Goal: Obtain resource: Download file/media

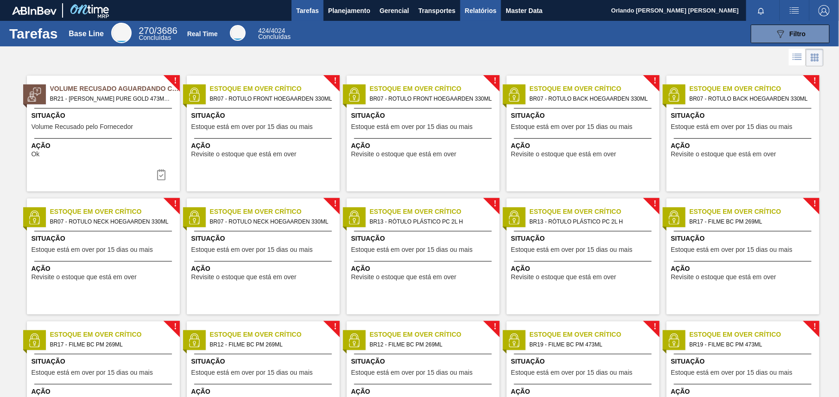
click at [485, 13] on span "Relatórios" at bounding box center [481, 10] width 32 height 11
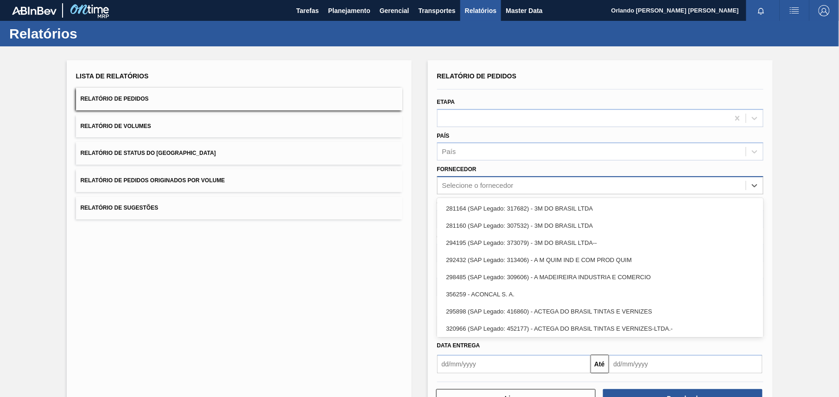
click at [490, 186] on div "Selecione o fornecedor" at bounding box center [477, 186] width 71 height 8
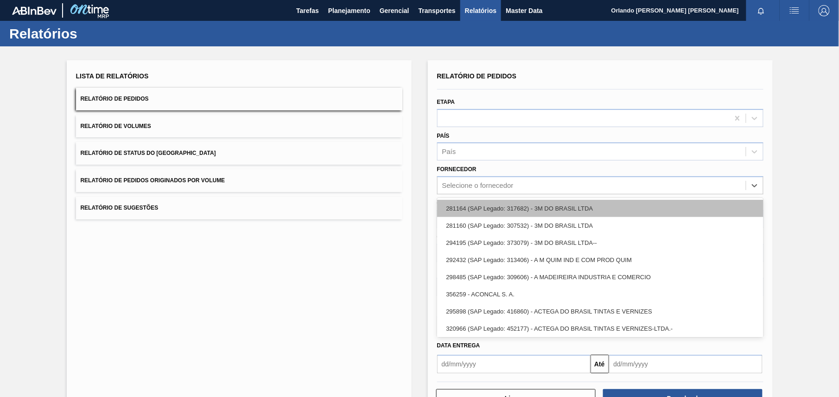
paste input "320622"
type input "320622"
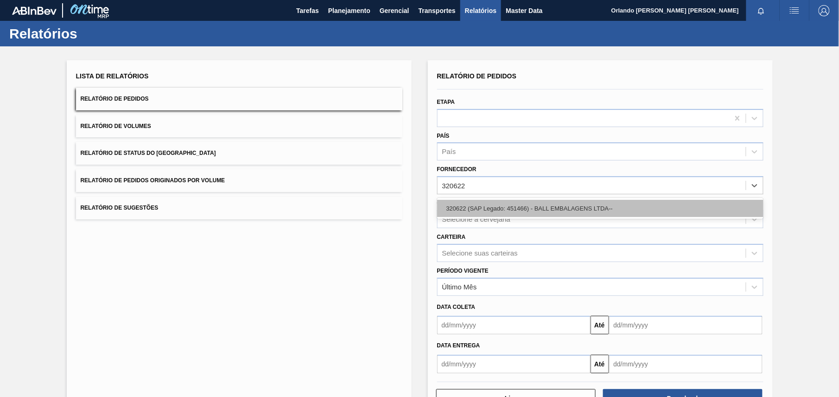
click at [503, 211] on div "320622 (SAP Legado: 451466) - BALL EMBALAGENS LTDA--" at bounding box center [600, 208] width 326 height 17
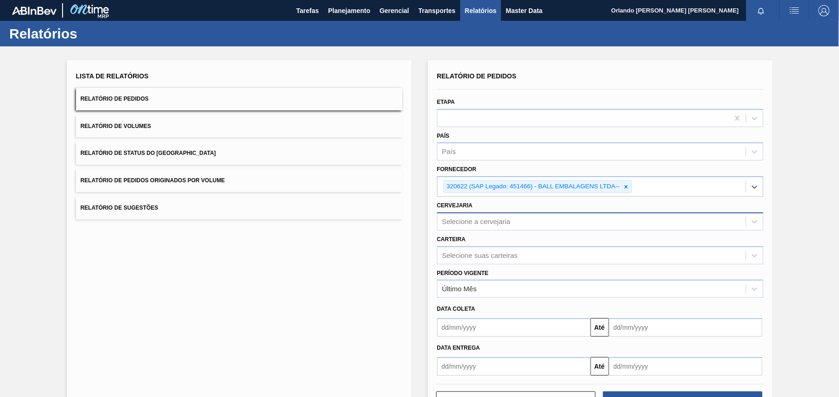
click at [502, 223] on div "Selecione a cervejaria" at bounding box center [476, 222] width 69 height 8
paste input "BR28"
type input "BR28"
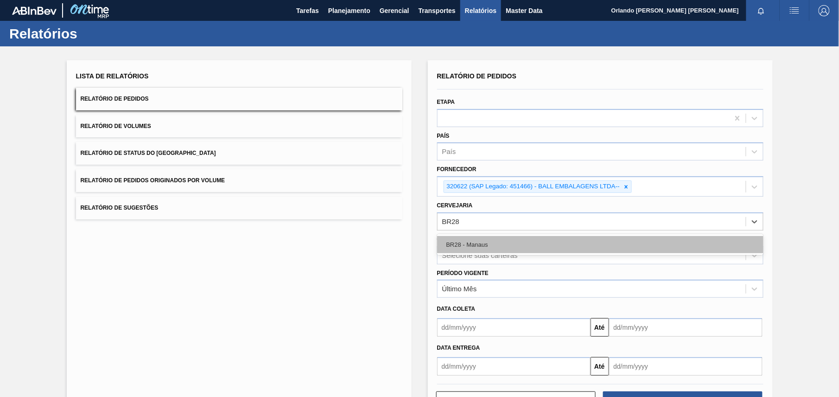
click at [521, 241] on div "BR28 - Manaus" at bounding box center [600, 244] width 326 height 17
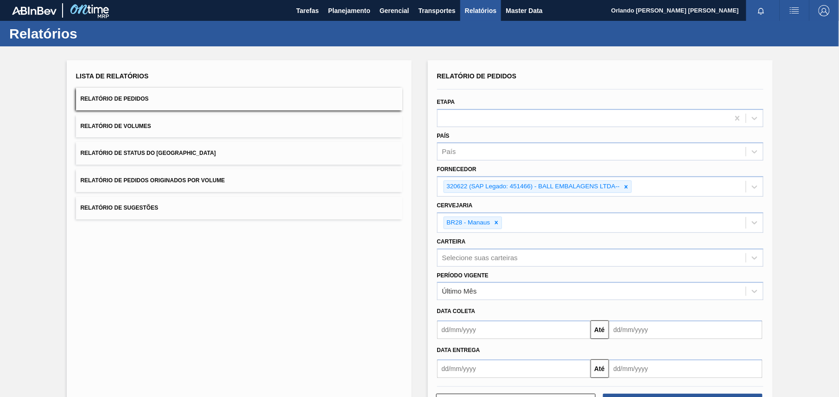
click at [813, 255] on div "Lista de Relatórios Relatório de Pedidos Relatório de Volumes Relatório de Stat…" at bounding box center [419, 240] width 839 height 388
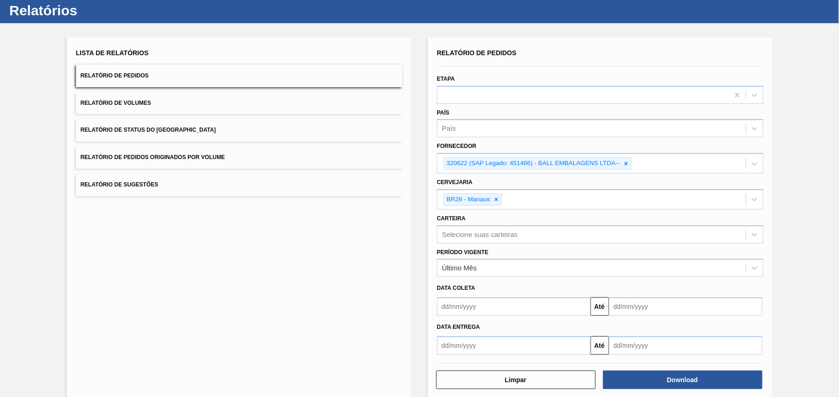
scroll to position [36, 0]
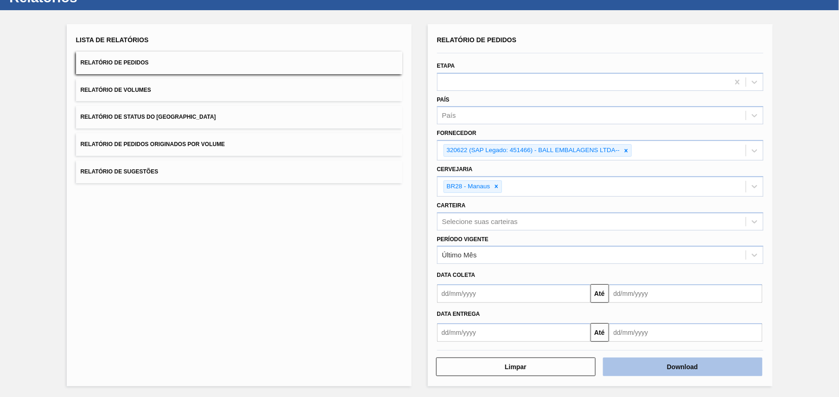
click at [694, 368] on button "Download" at bounding box center [683, 367] width 160 height 19
click at [370, 308] on div "Lista de Relatórios Relatório de Pedidos Relatório de Volumes Relatório de Stat…" at bounding box center [239, 205] width 345 height 362
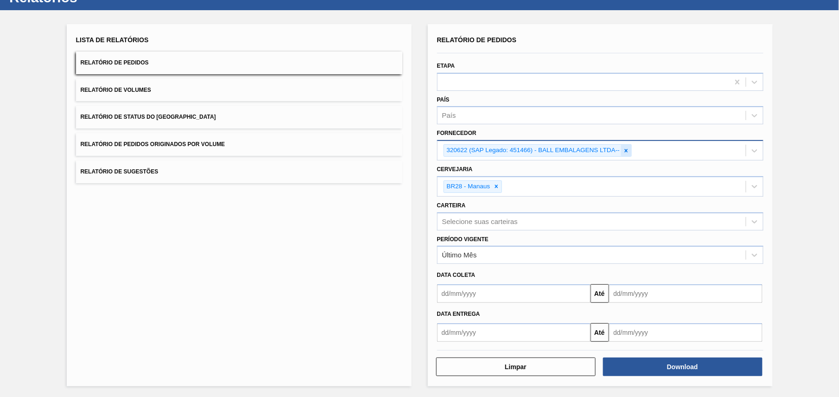
click at [626, 149] on icon at bounding box center [626, 150] width 3 height 3
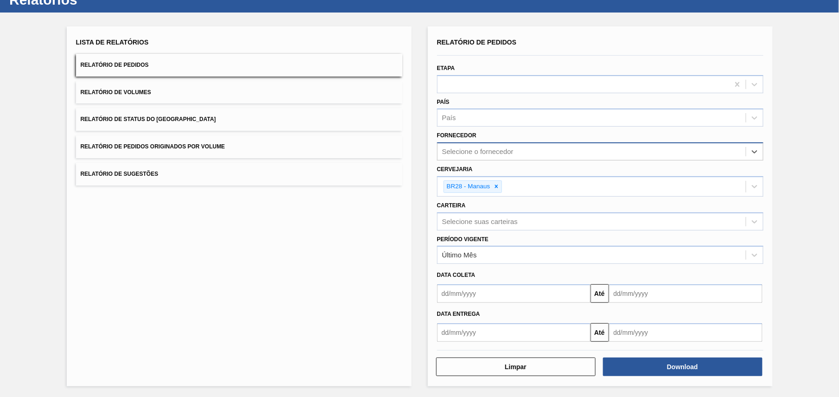
paste input "289877"
type input "289877"
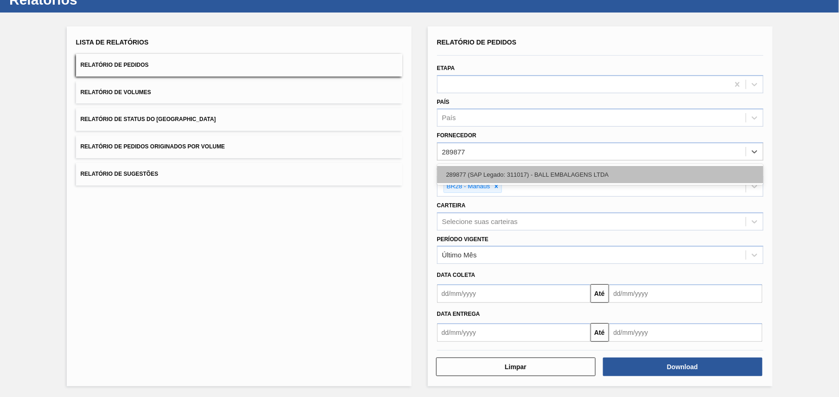
click at [533, 169] on div "289877 (SAP Legado: 311017) - BALL EMBALAGENS LTDA" at bounding box center [600, 174] width 326 height 17
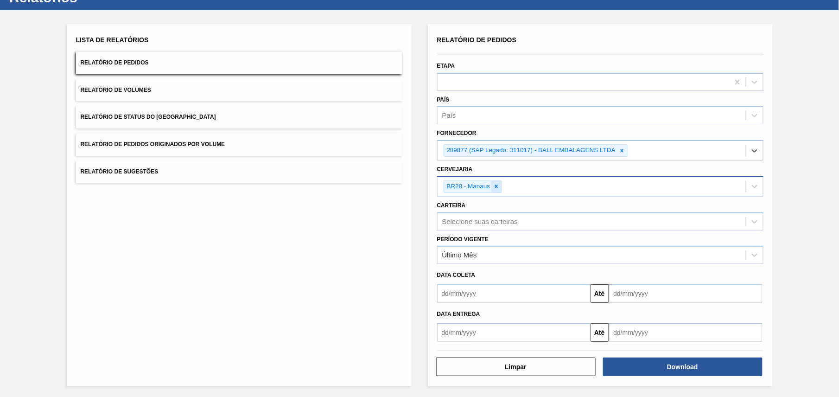
click at [494, 188] on icon at bounding box center [496, 186] width 6 height 6
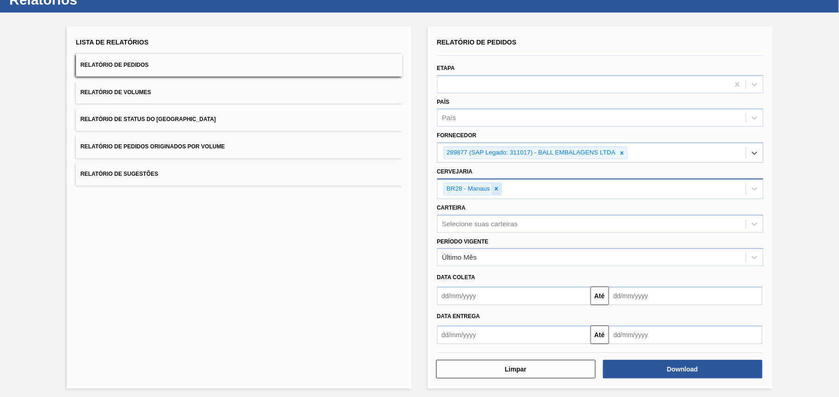
paste input "BR21"
type input "BR21"
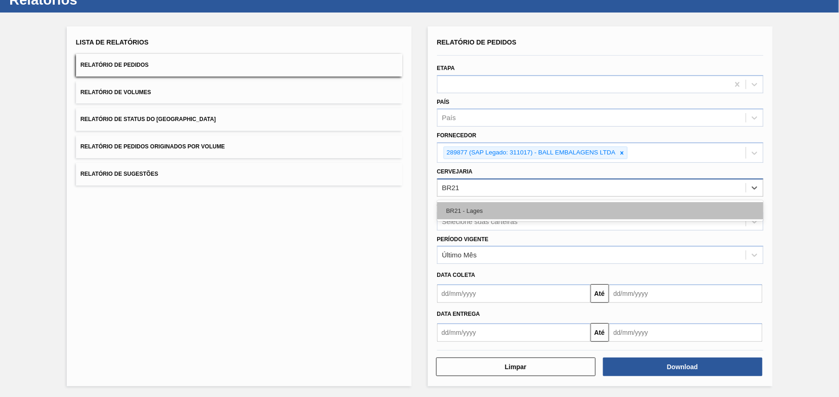
click at [488, 208] on div "BR21 - Lages" at bounding box center [600, 210] width 326 height 17
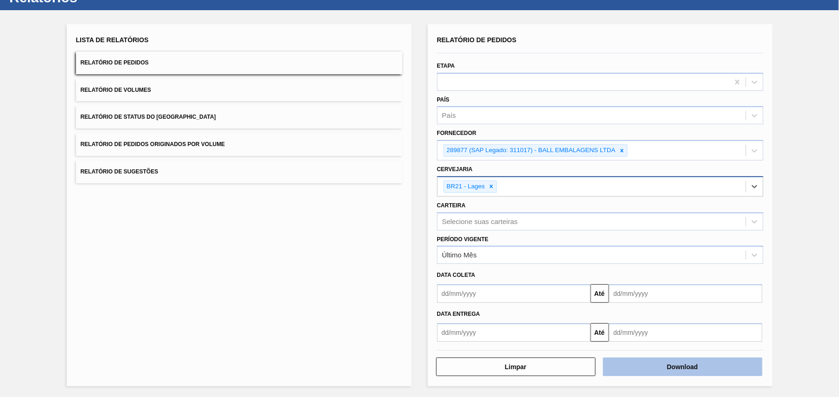
click at [717, 368] on button "Download" at bounding box center [683, 367] width 160 height 19
click at [622, 152] on icon at bounding box center [622, 150] width 6 height 6
paste input "220659"
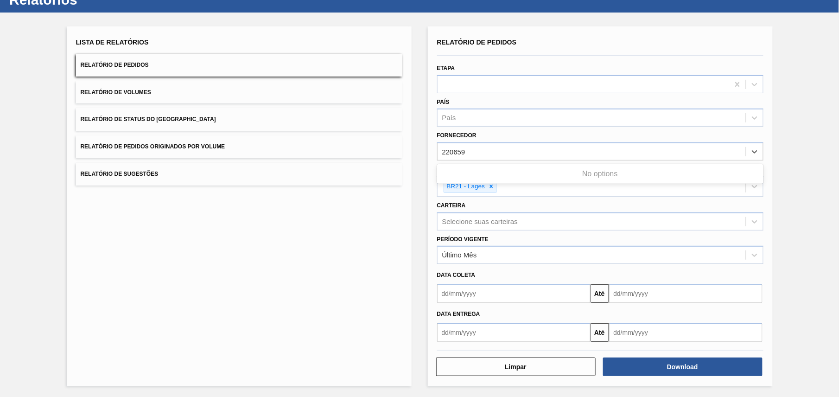
type input "220659"
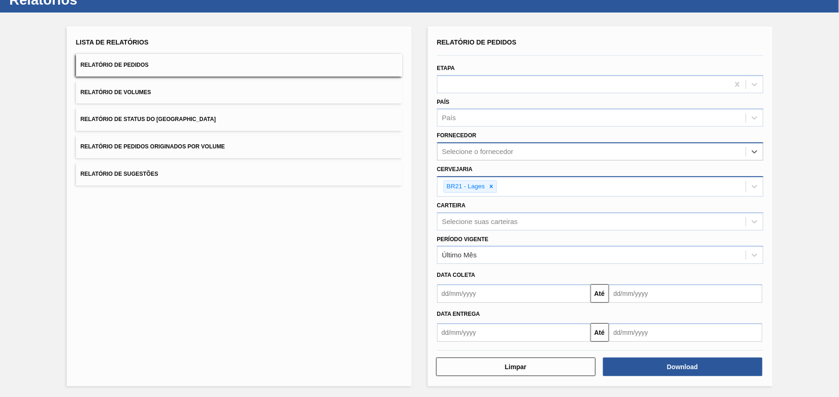
click at [485, 151] on div "Selecione o fornecedor" at bounding box center [477, 152] width 71 height 8
paste input "289877"
type input "289877"
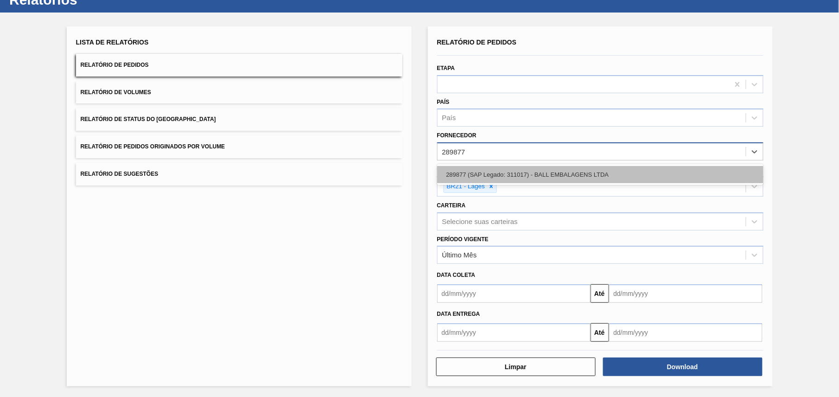
click at [496, 177] on div "289877 (SAP Legado: 311017) - BALL EMBALAGENS LTDA" at bounding box center [600, 174] width 326 height 17
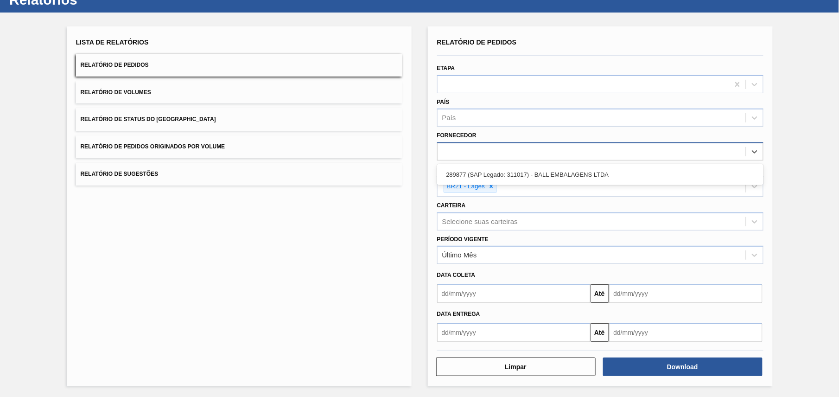
scroll to position [36, 0]
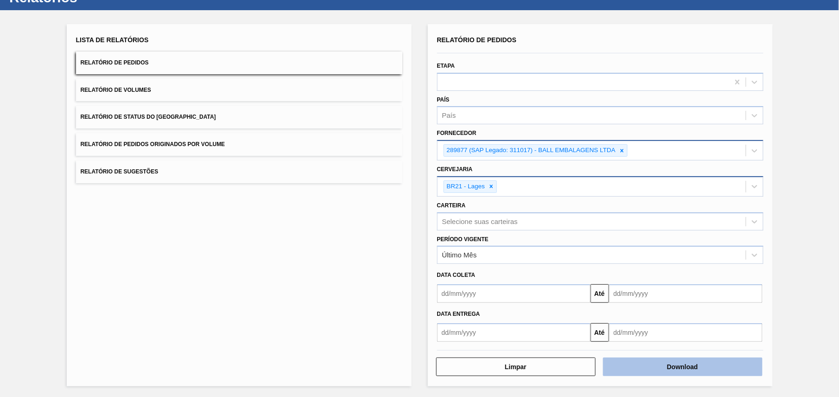
click at [663, 363] on button "Download" at bounding box center [683, 367] width 160 height 19
click at [621, 156] on div "289877 (SAP Legado: 311017) - BALL EMBALAGENS LTDA" at bounding box center [592, 150] width 308 height 19
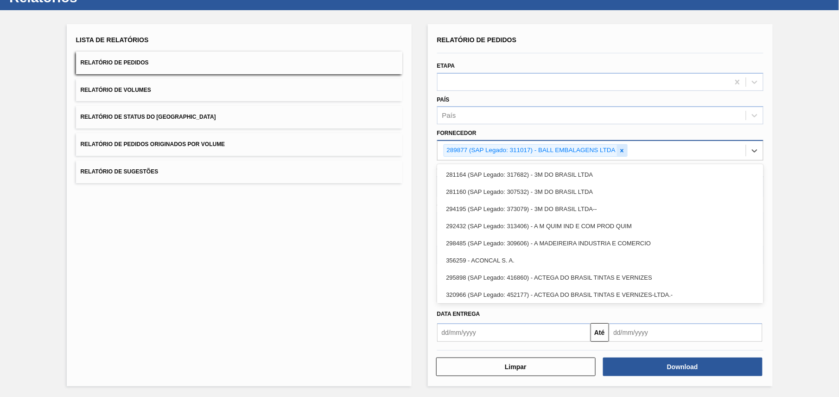
click at [621, 154] on div at bounding box center [622, 151] width 10 height 12
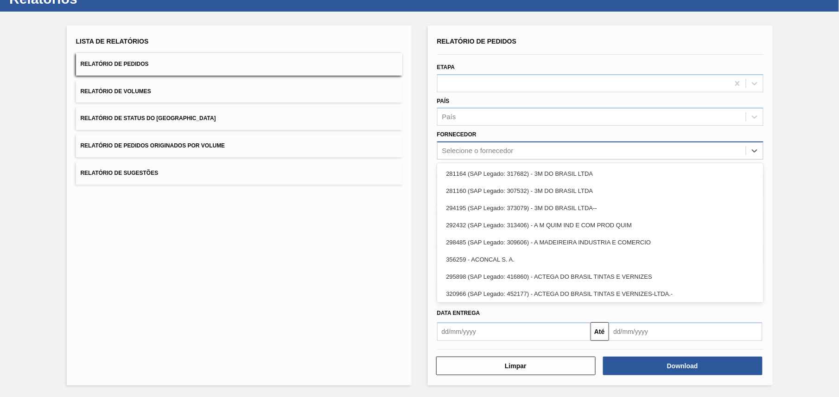
paste input "294709"
type input "294709"
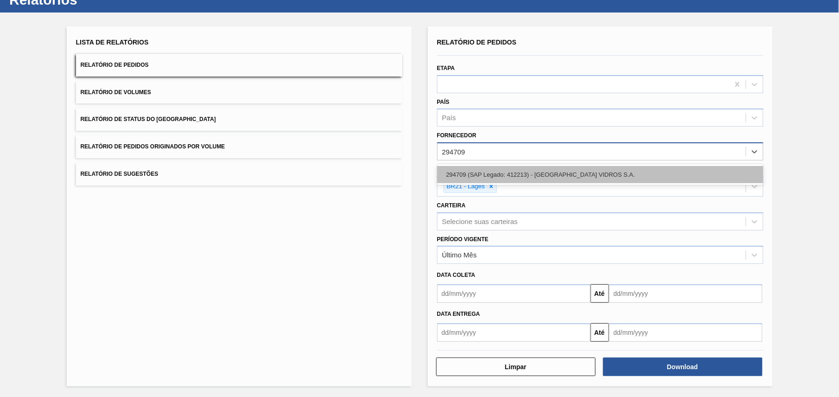
click at [557, 173] on div "294709 (SAP Legado: 412213) - [GEOGRAPHIC_DATA] VIDROS S.A." at bounding box center [600, 174] width 326 height 17
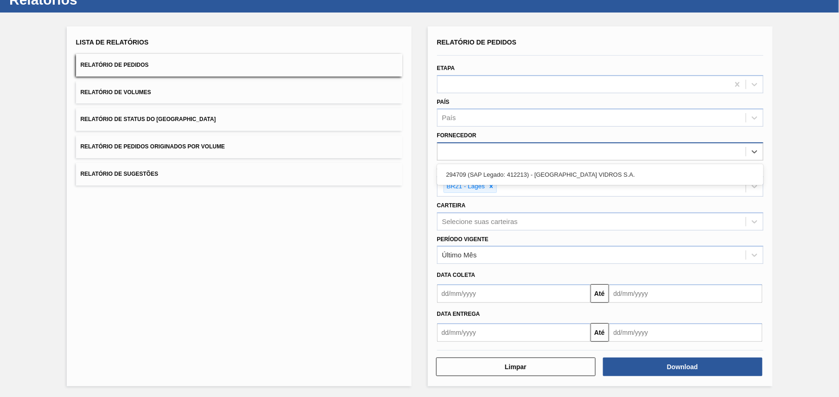
scroll to position [36, 0]
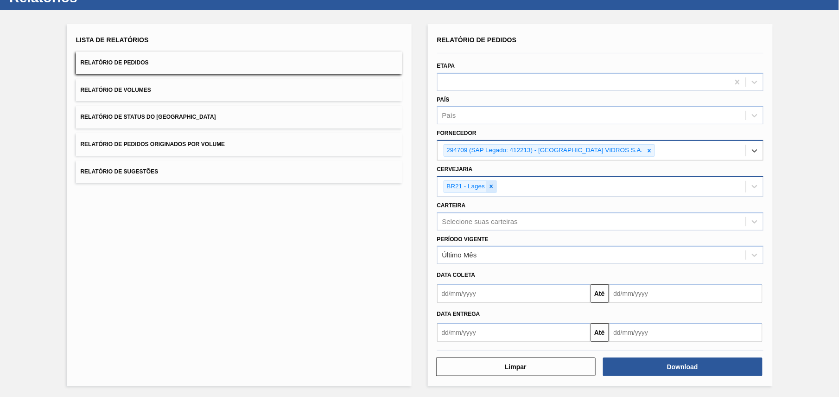
click at [490, 186] on icon at bounding box center [491, 186] width 6 height 6
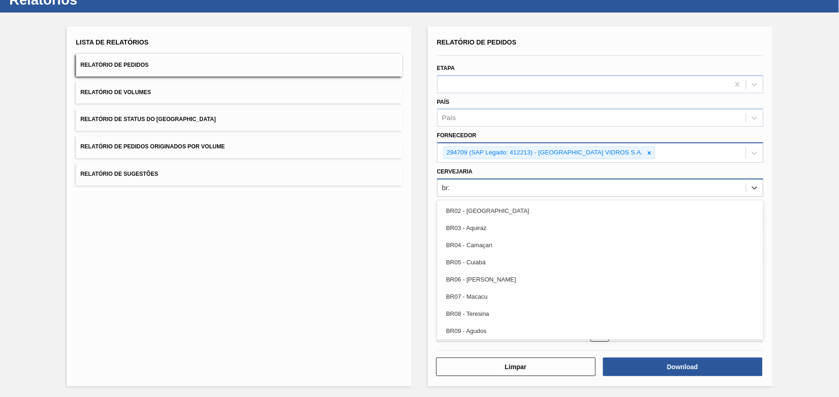
type input "br23"
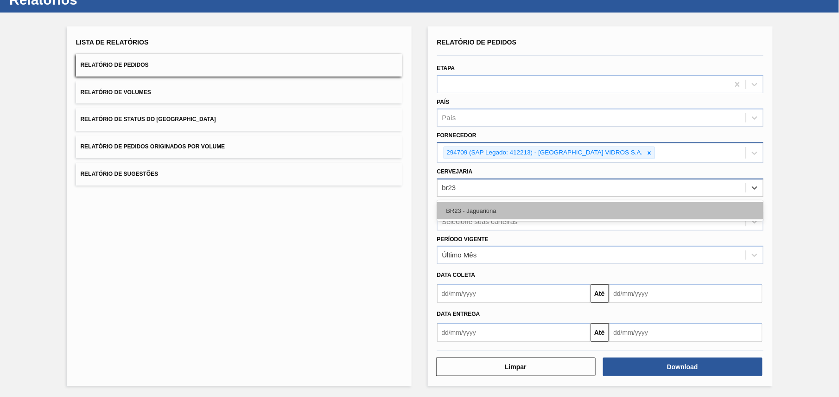
click at [490, 202] on div "BR23 - Jaguariúna" at bounding box center [600, 210] width 326 height 17
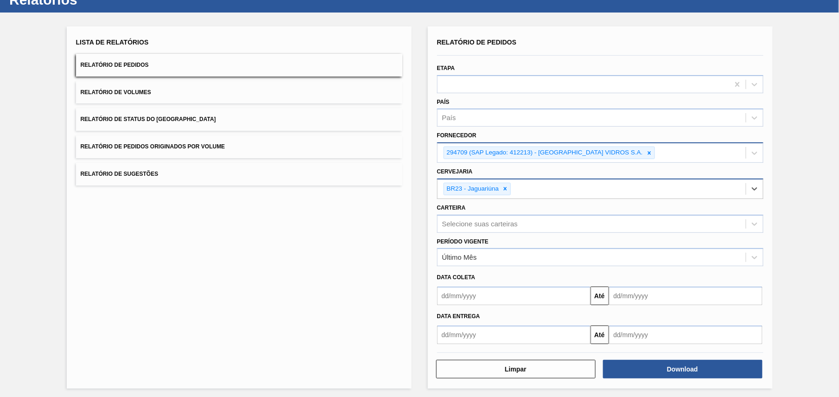
scroll to position [36, 0]
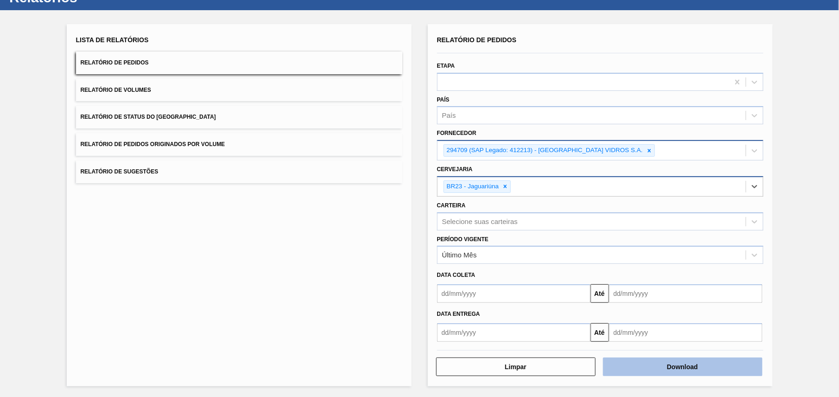
click at [653, 368] on button "Download" at bounding box center [683, 367] width 160 height 19
click at [645, 145] on div at bounding box center [650, 151] width 10 height 12
paste input "289877"
type input "289877"
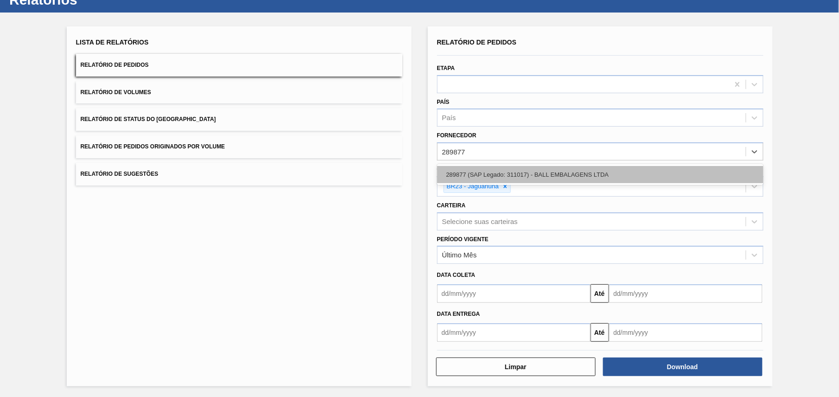
click at [570, 175] on div "289877 (SAP Legado: 311017) - BALL EMBALAGENS LTDA" at bounding box center [600, 174] width 326 height 17
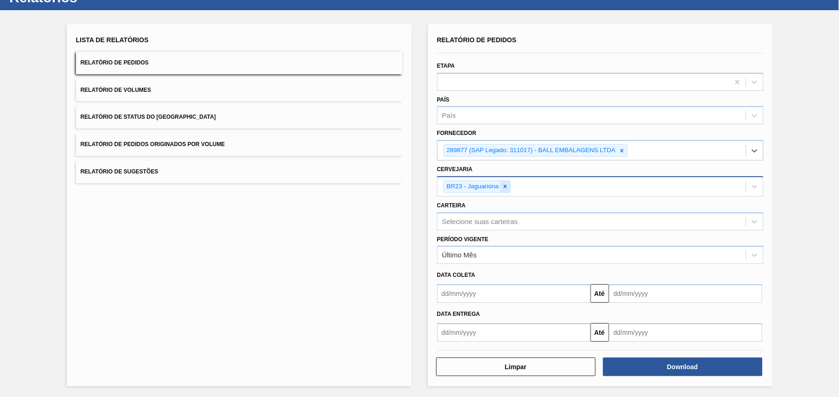
click at [506, 186] on icon at bounding box center [505, 186] width 3 height 3
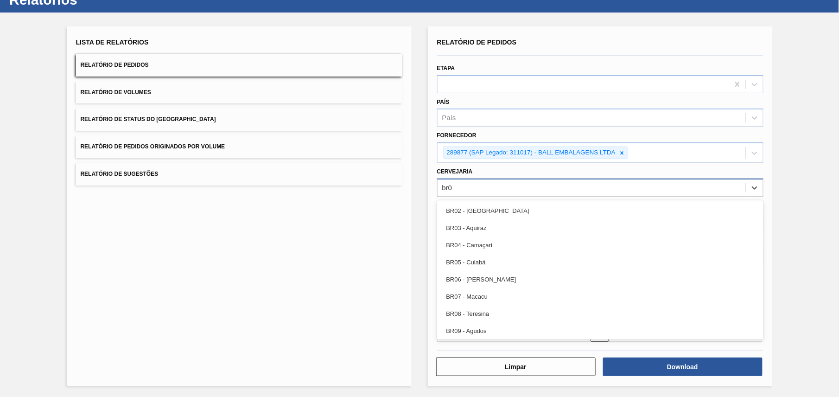
type input "br07"
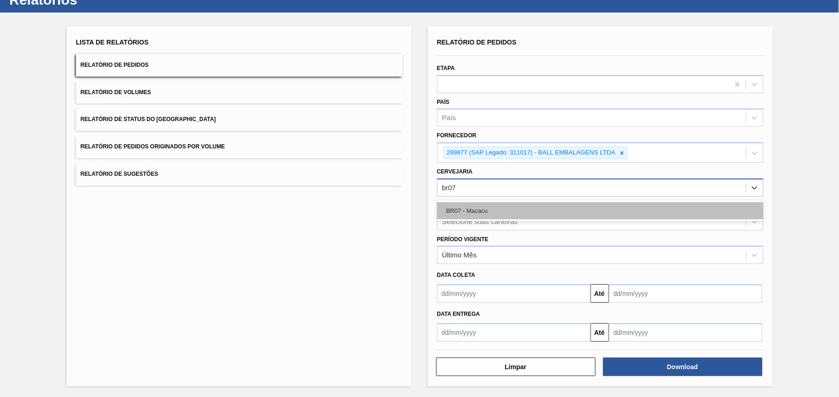
click at [501, 207] on div "BR07 - Macacu" at bounding box center [600, 210] width 326 height 17
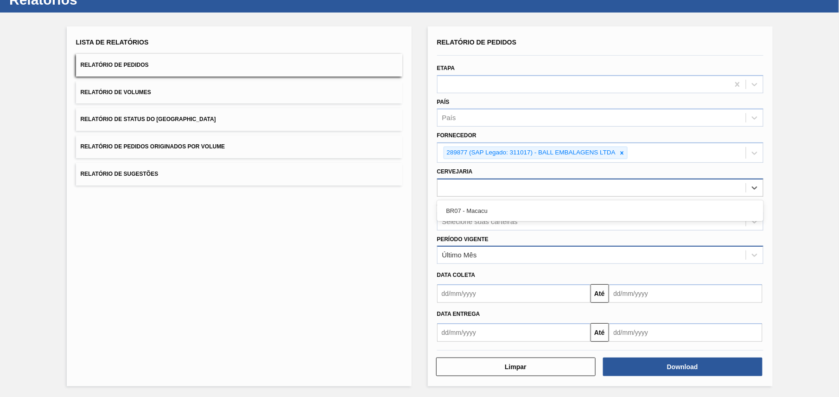
scroll to position [36, 0]
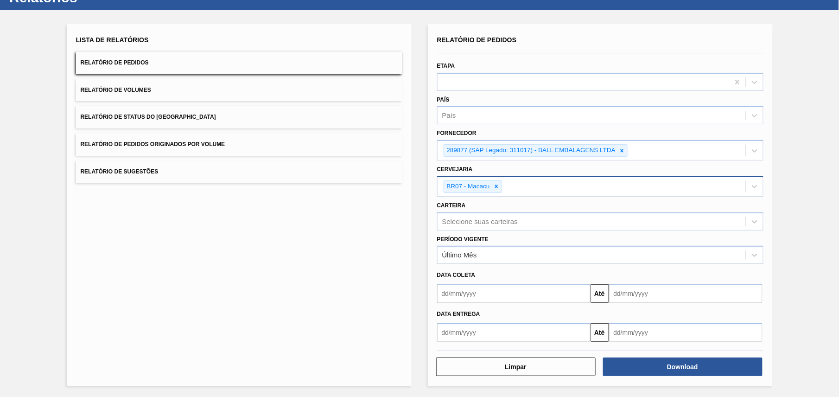
click at [802, 267] on div "Lista de Relatórios Relatório de Pedidos Relatório de Volumes Relatório de Stat…" at bounding box center [419, 204] width 839 height 388
click at [682, 375] on button "Download" at bounding box center [683, 367] width 160 height 19
click at [617, 147] on div at bounding box center [622, 151] width 10 height 12
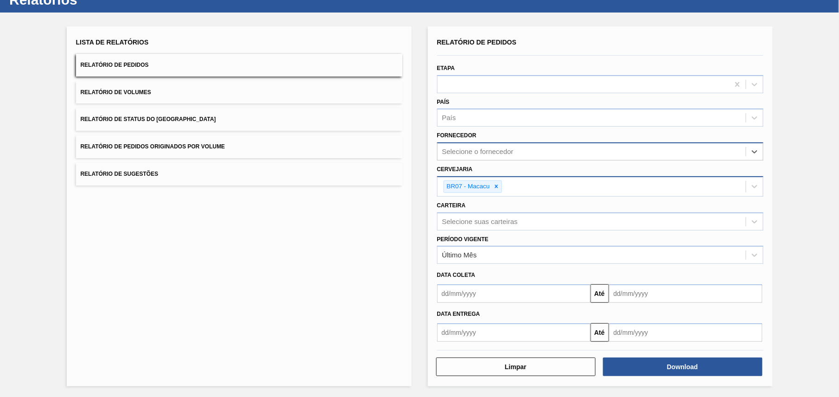
paste input "320622"
type input "320622"
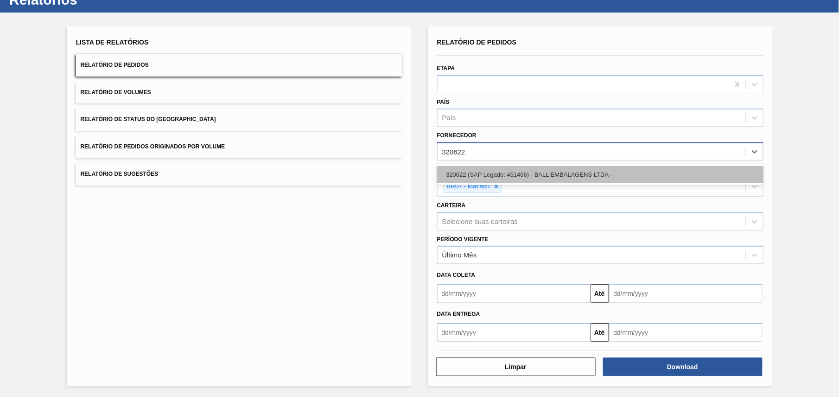
click at [499, 171] on div "320622 (SAP Legado: 451466) - BALL EMBALAGENS LTDA--" at bounding box center [600, 174] width 326 height 17
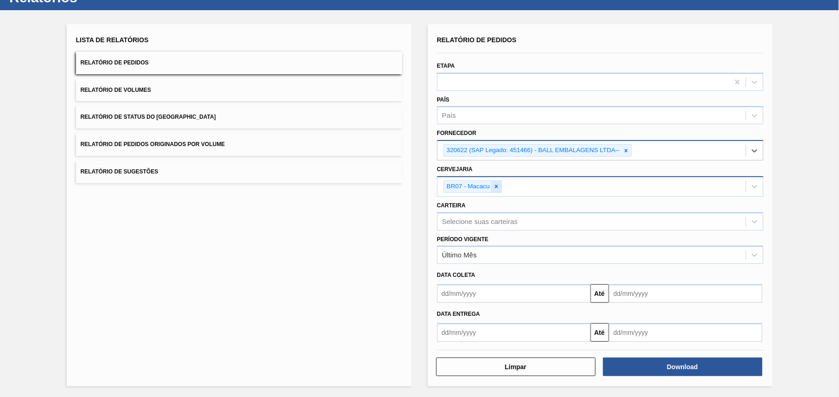
click at [500, 191] on div at bounding box center [497, 187] width 10 height 12
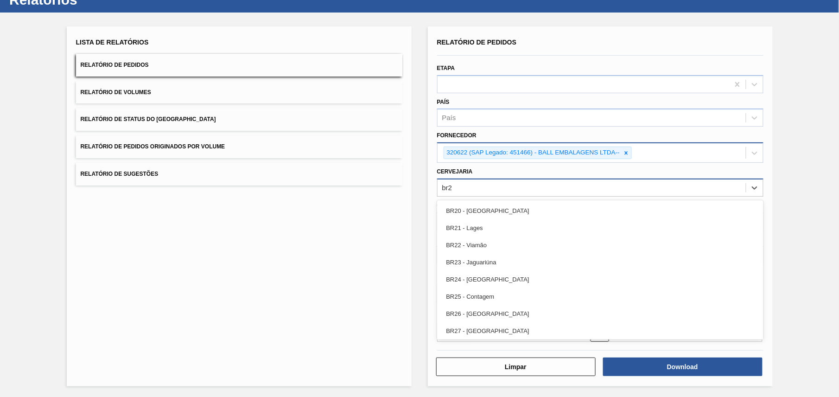
type input "br28"
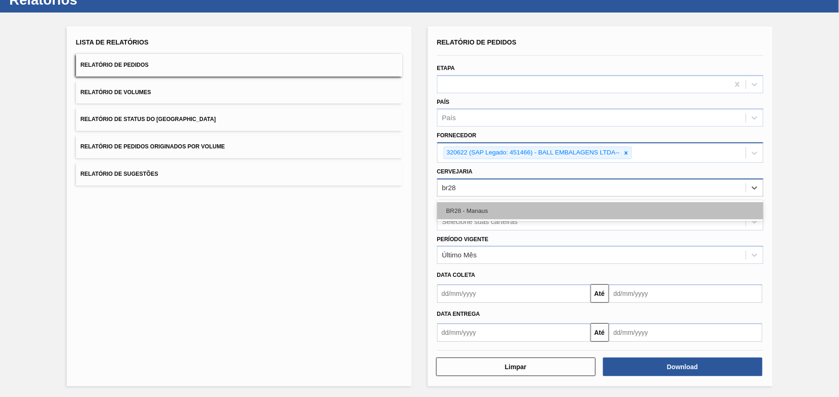
click at [491, 212] on div "BR28 - Manaus" at bounding box center [600, 210] width 326 height 17
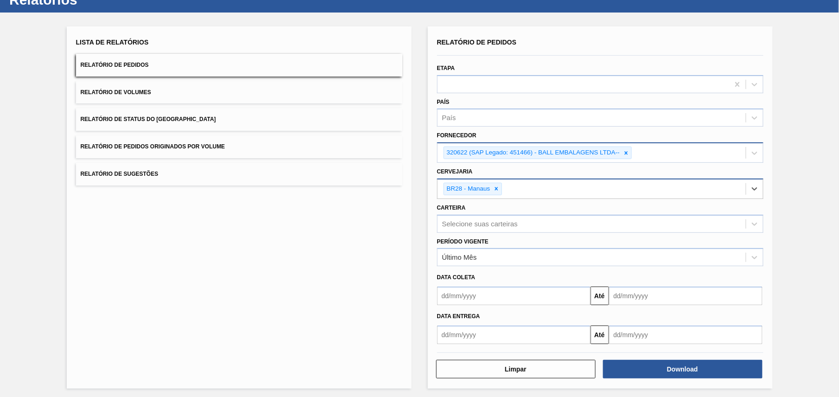
scroll to position [36, 0]
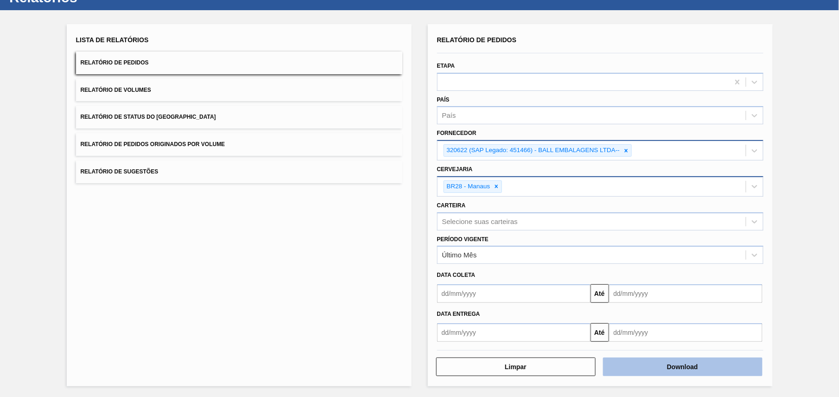
click at [626, 361] on button "Download" at bounding box center [683, 367] width 160 height 19
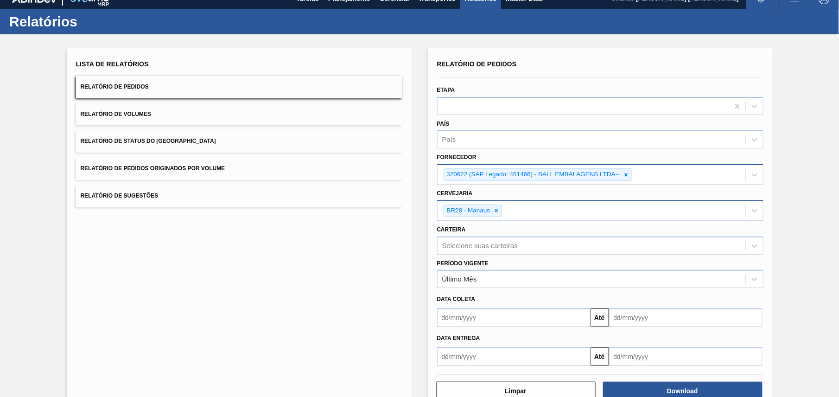
scroll to position [0, 0]
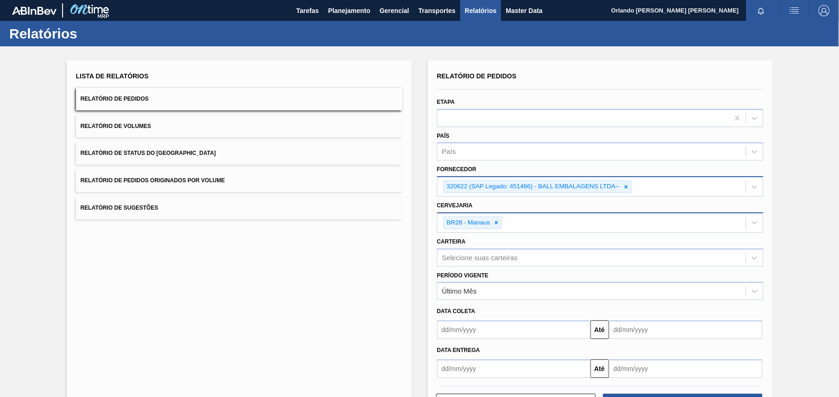
drag, startPoint x: 825, startPoint y: 228, endPoint x: 780, endPoint y: 210, distance: 48.7
click at [825, 228] on div "Lista de Relatórios Relatório de Pedidos Relatório de Volumes Relatório de Stat…" at bounding box center [419, 240] width 839 height 388
click at [624, 186] on icon at bounding box center [626, 187] width 6 height 6
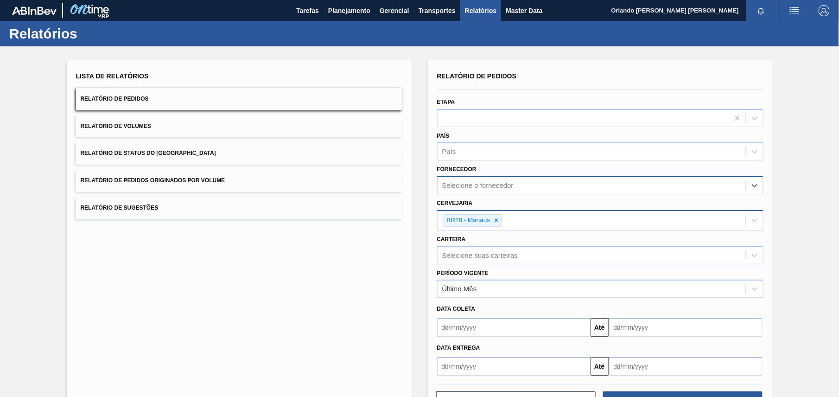
paste input "320622"
type input "320622"
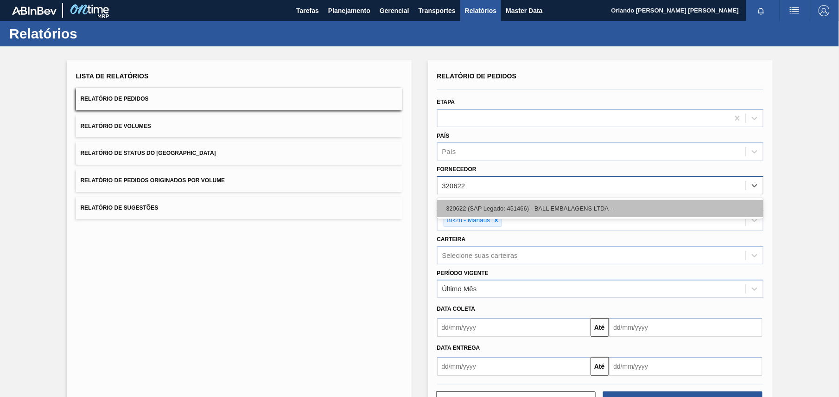
click at [534, 206] on div "320622 (SAP Legado: 451466) - BALL EMBALAGENS LTDA--" at bounding box center [600, 208] width 326 height 17
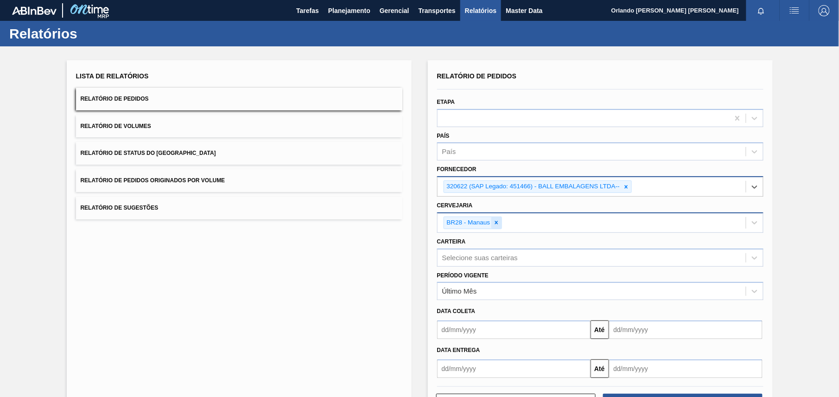
click at [493, 225] on div at bounding box center [497, 223] width 10 height 12
paste input "BR28"
type input "BR28"
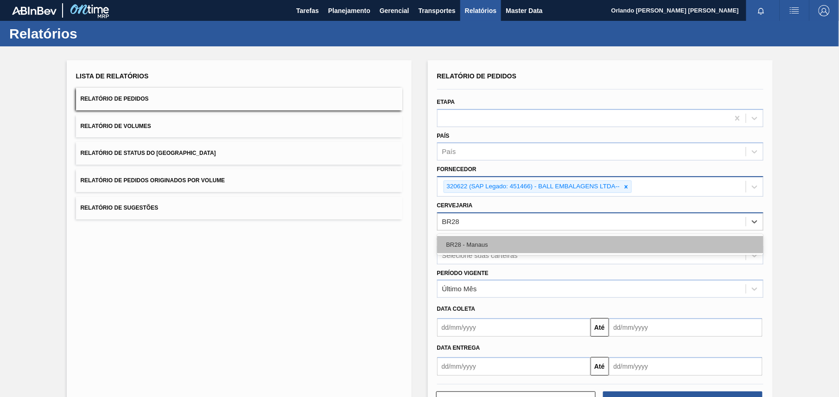
click at [482, 240] on div "BR28 - Manaus" at bounding box center [600, 244] width 326 height 17
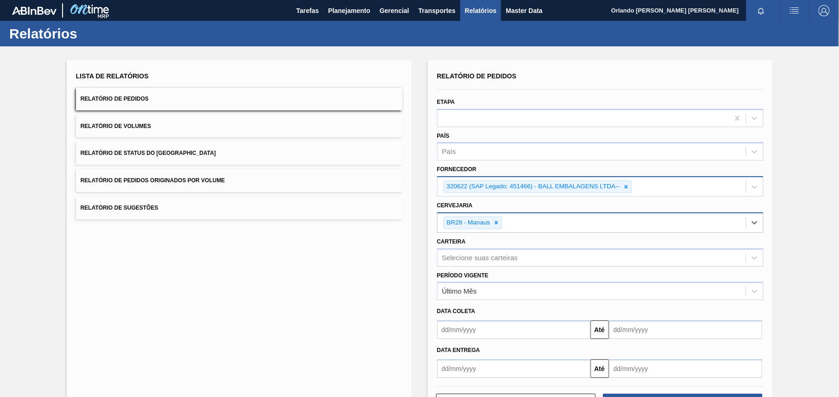
click at [787, 275] on div "Lista de Relatórios Relatório de Pedidos Relatório de Volumes Relatório de Stat…" at bounding box center [419, 240] width 839 height 388
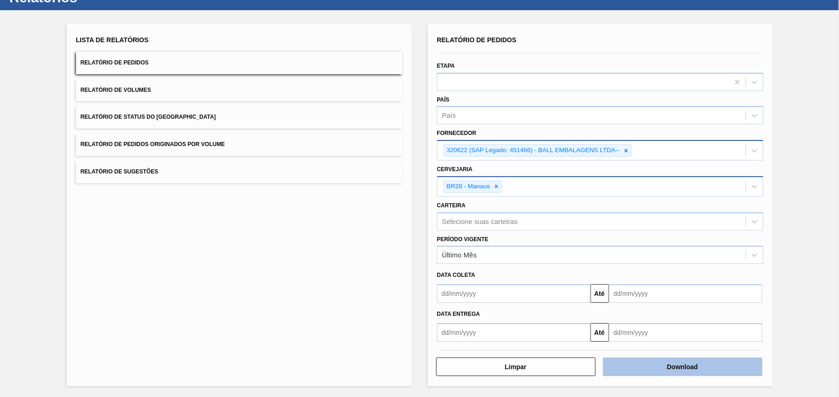
click at [681, 366] on button "Download" at bounding box center [683, 367] width 160 height 19
click at [626, 152] on icon at bounding box center [626, 150] width 6 height 6
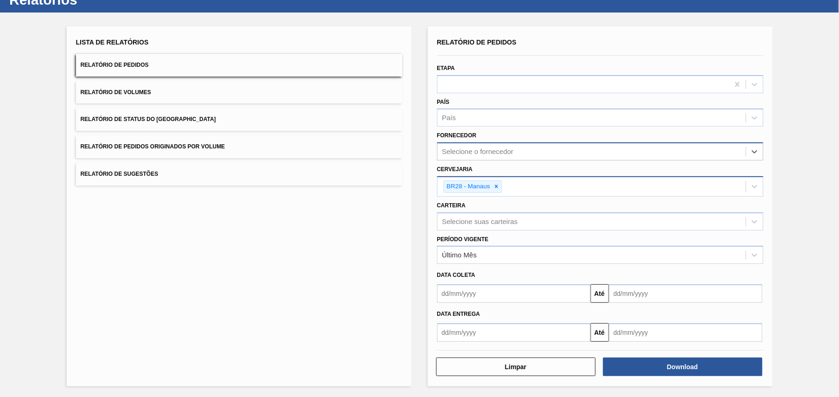
paste input "320622"
type input "320622"
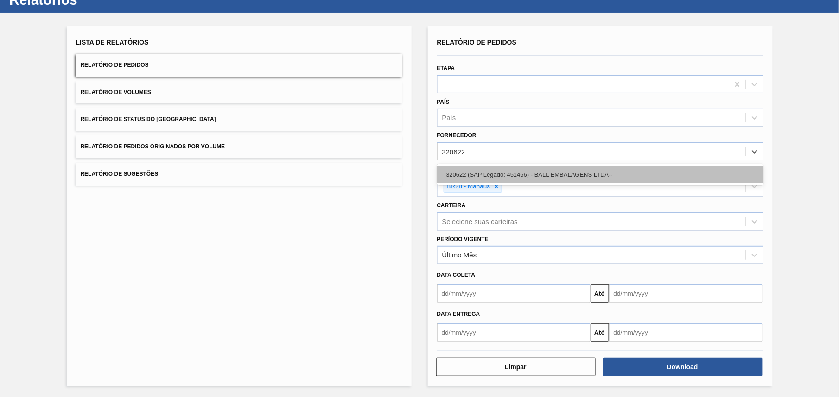
click at [538, 180] on div "320622 (SAP Legado: 451466) - BALL EMBALAGENS LTDA--" at bounding box center [600, 174] width 326 height 17
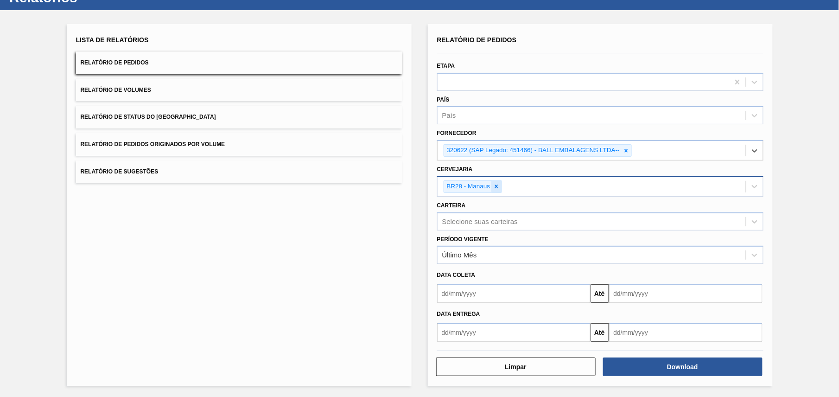
click at [501, 186] on div at bounding box center [497, 187] width 10 height 12
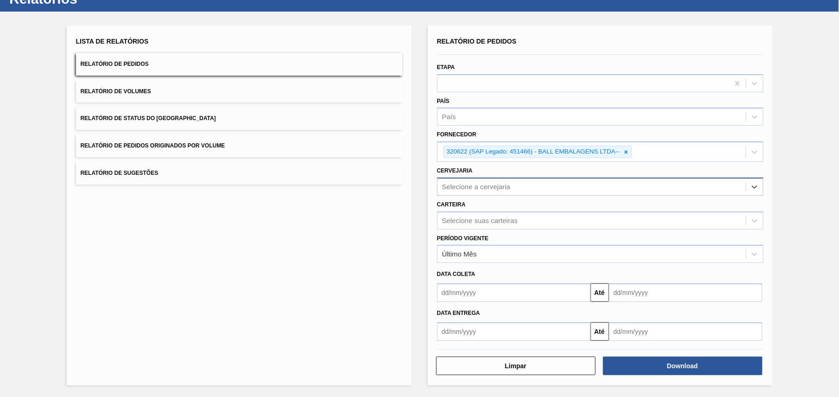
scroll to position [34, 0]
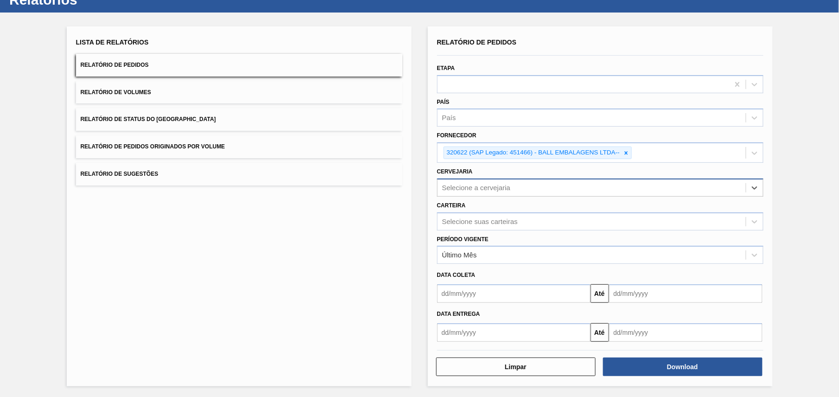
click at [499, 186] on div "Selecione a cervejaria" at bounding box center [476, 188] width 69 height 8
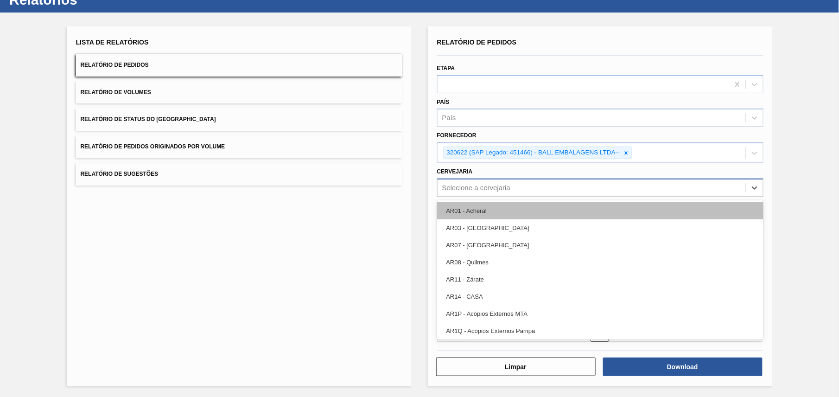
paste input "BR28"
type input "BR28"
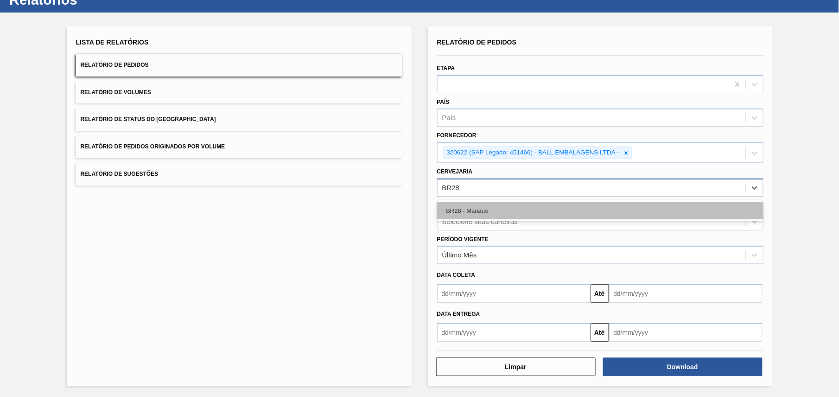
click at [547, 215] on div "BR28 - Manaus" at bounding box center [600, 210] width 326 height 17
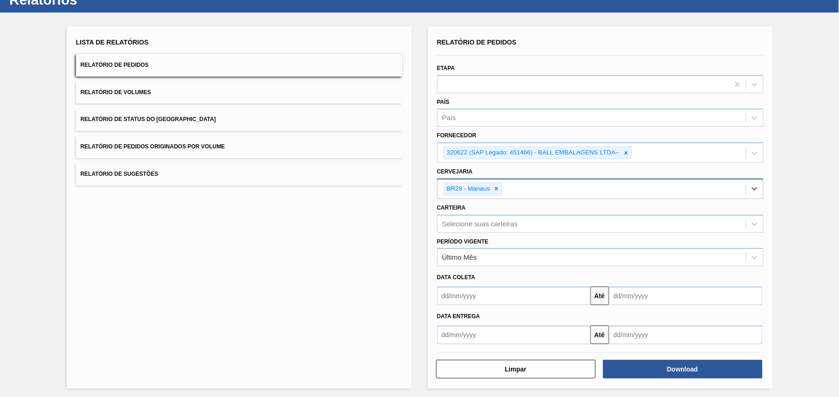
scroll to position [36, 0]
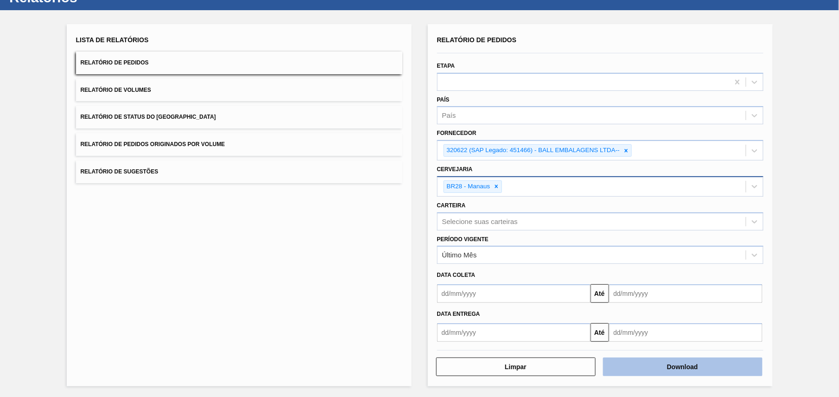
click at [647, 366] on button "Download" at bounding box center [683, 367] width 160 height 19
drag, startPoint x: 379, startPoint y: 254, endPoint x: 342, endPoint y: 192, distance: 72.1
click at [375, 250] on div "Lista de Relatórios Relatório de Pedidos Relatório de Volumes Relatório de Stat…" at bounding box center [239, 205] width 345 height 362
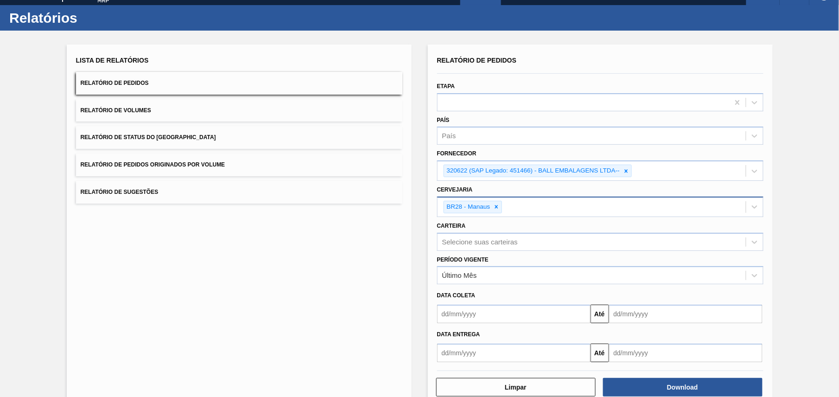
scroll to position [0, 0]
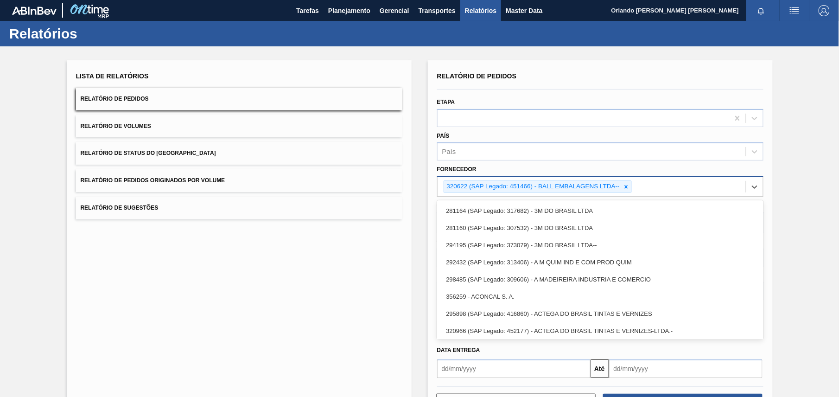
click at [634, 191] on div "320622 (SAP Legado: 451466) - BALL EMBALAGENS LTDA--" at bounding box center [592, 186] width 308 height 19
click at [627, 188] on icon at bounding box center [626, 187] width 6 height 6
paste input "320622"
type input "320622"
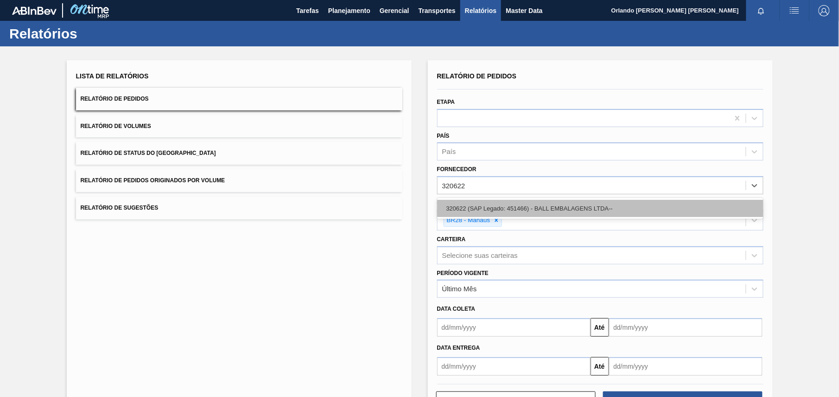
click at [516, 205] on div "320622 (SAP Legado: 451466) - BALL EMBALAGENS LTDA--" at bounding box center [600, 208] width 326 height 17
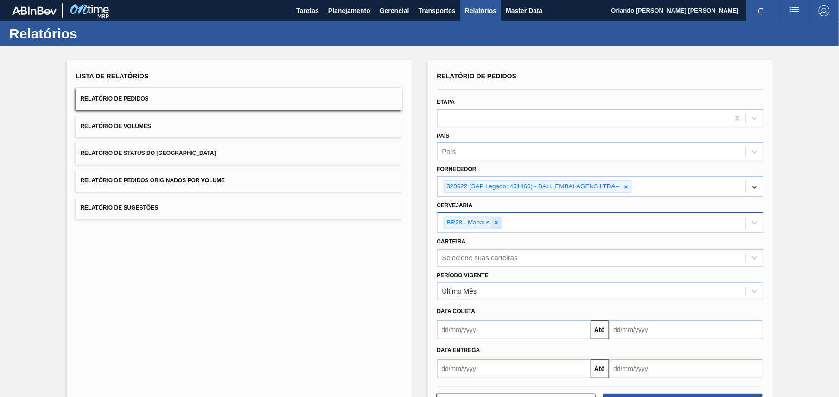
click at [497, 227] on div at bounding box center [497, 223] width 10 height 12
paste input "BR28"
type input "BR28"
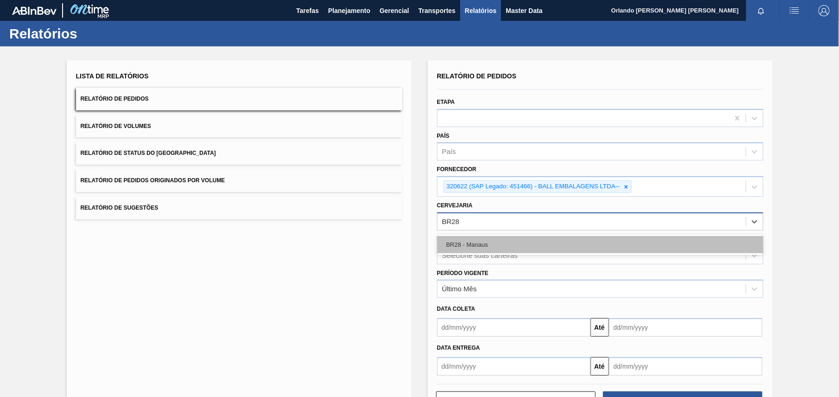
click at [488, 244] on div "BR28 - Manaus" at bounding box center [600, 244] width 326 height 17
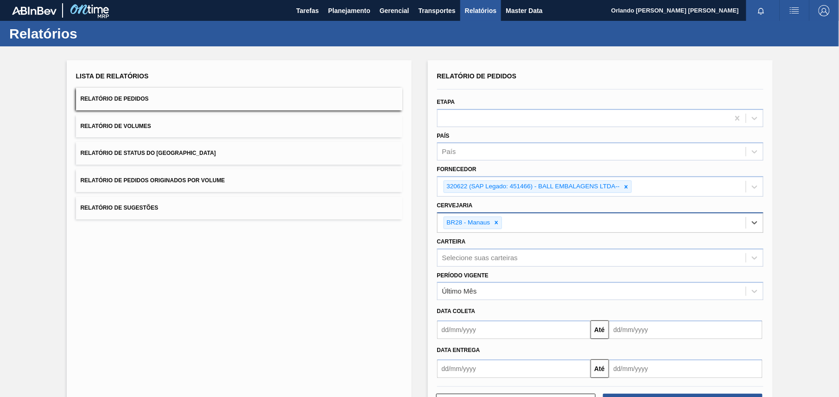
click at [406, 254] on div "Lista de Relatórios Relatório de Pedidos Relatório de Volumes Relatório de Stat…" at bounding box center [239, 241] width 345 height 362
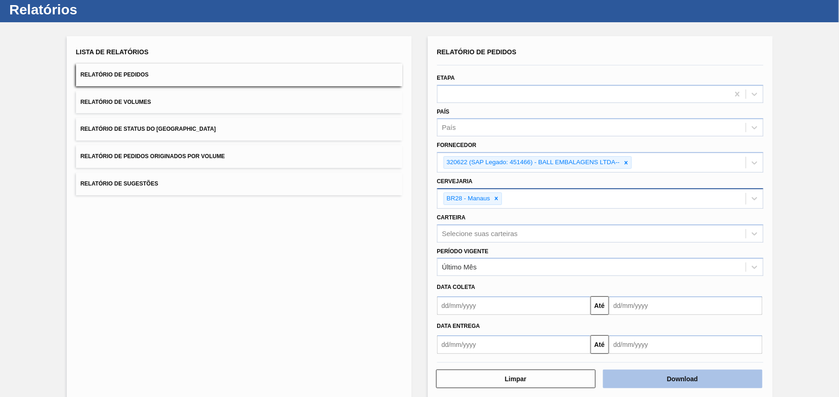
scroll to position [36, 0]
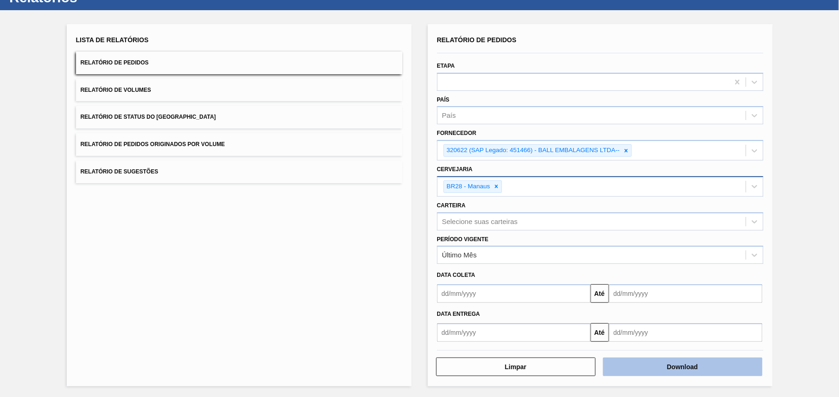
click at [739, 367] on button "Download" at bounding box center [683, 367] width 160 height 19
